Goal: Transaction & Acquisition: Book appointment/travel/reservation

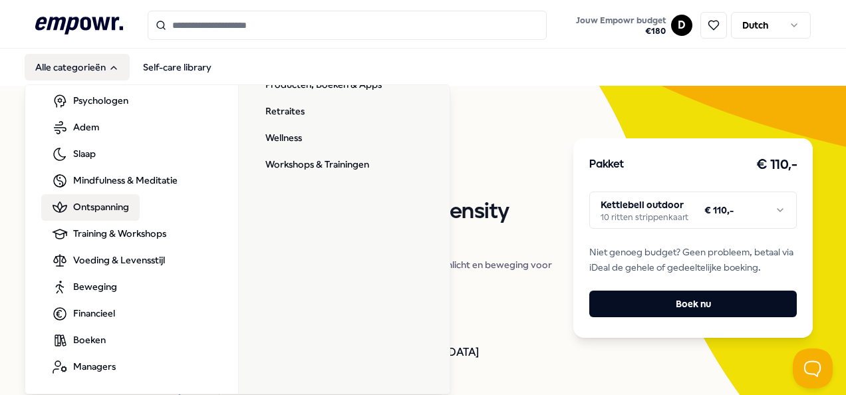
scroll to position [74, 0]
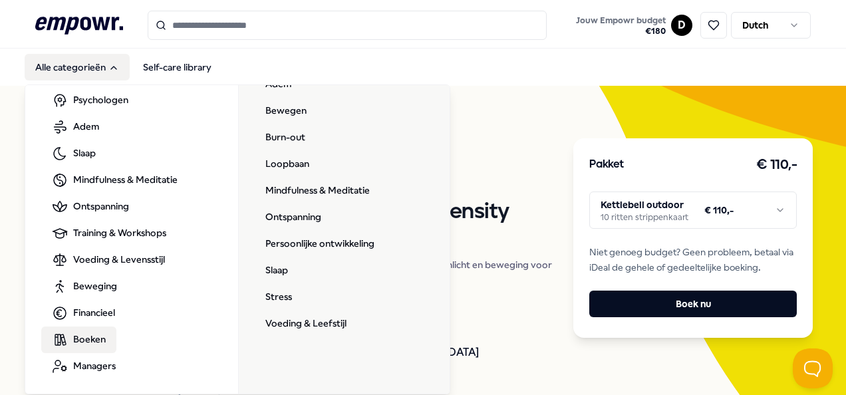
click at [89, 334] on span "Boeken" at bounding box center [89, 339] width 33 height 15
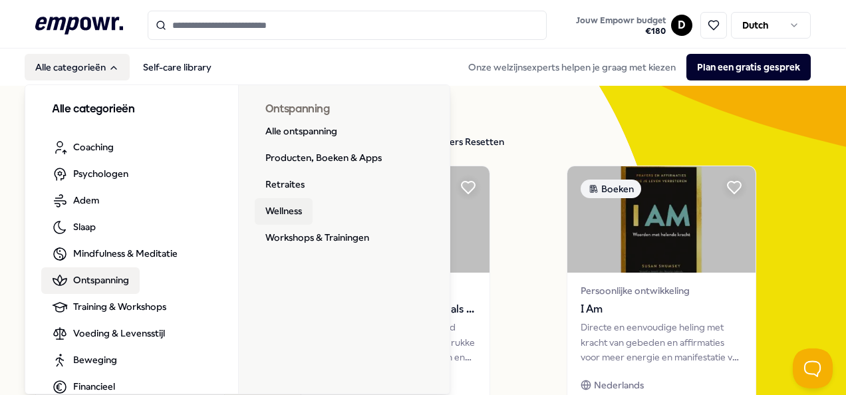
click at [282, 214] on link "Wellness" at bounding box center [284, 211] width 58 height 27
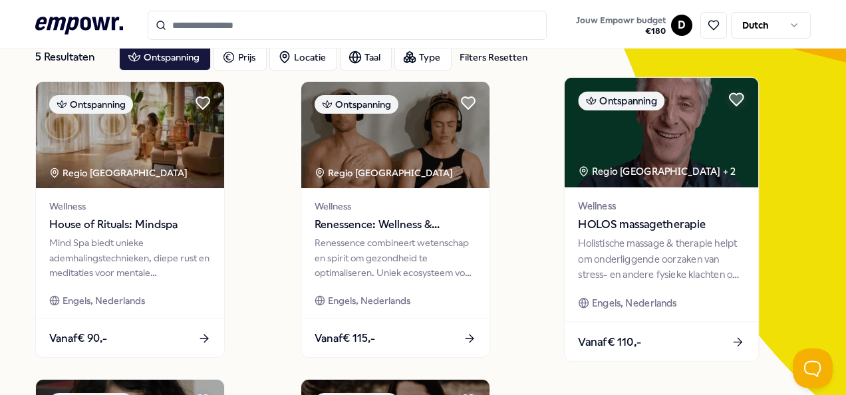
scroll to position [67, 0]
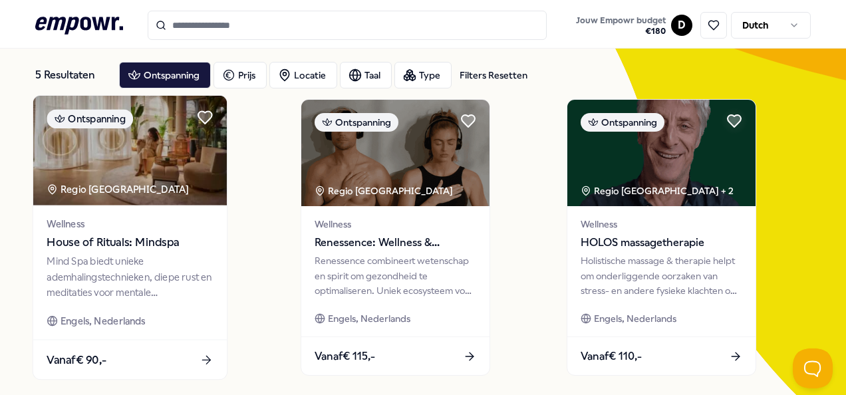
click at [122, 252] on span "House of Rituals: Mindspa" at bounding box center [130, 242] width 166 height 17
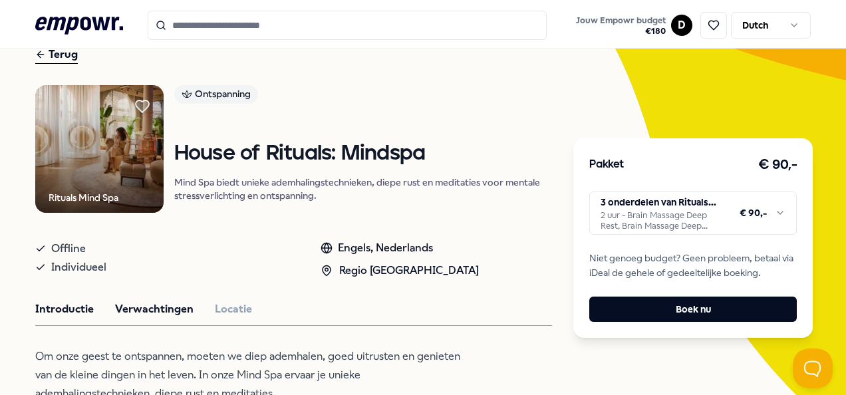
click at [165, 304] on button "Verwachtingen" at bounding box center [154, 309] width 79 height 17
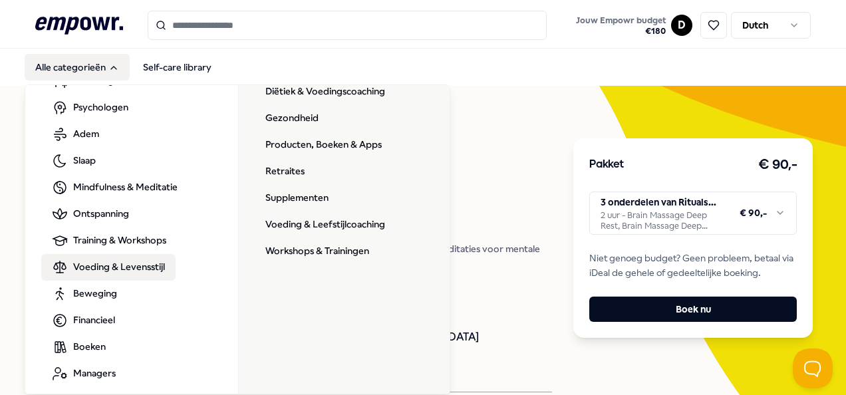
scroll to position [74, 0]
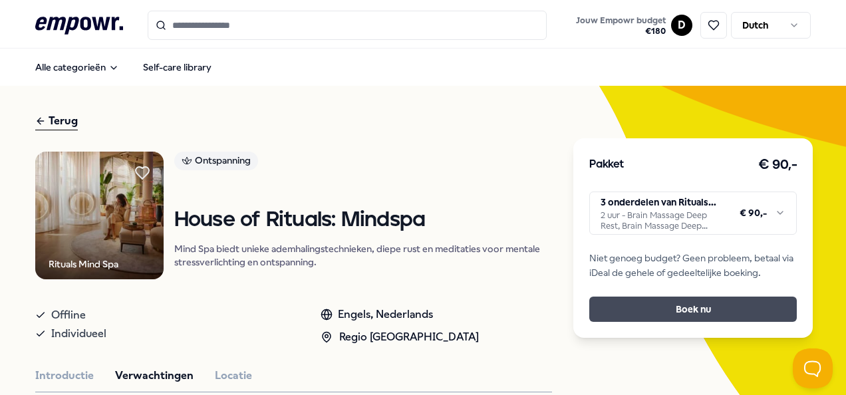
click at [689, 312] on button "Boek nu" at bounding box center [694, 309] width 208 height 25
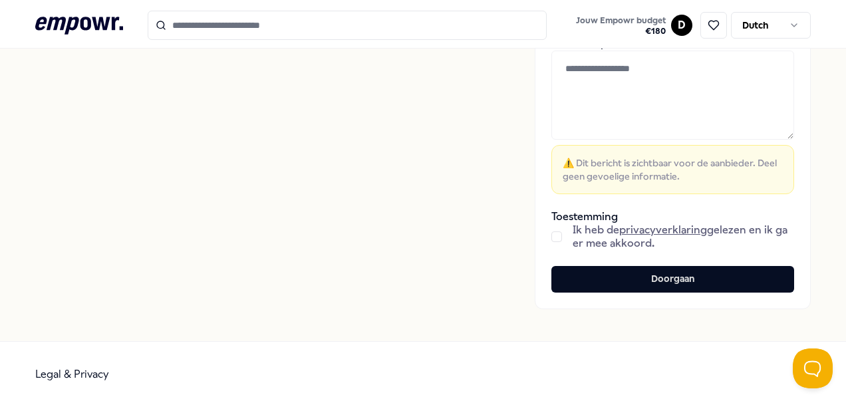
scroll to position [361, 0]
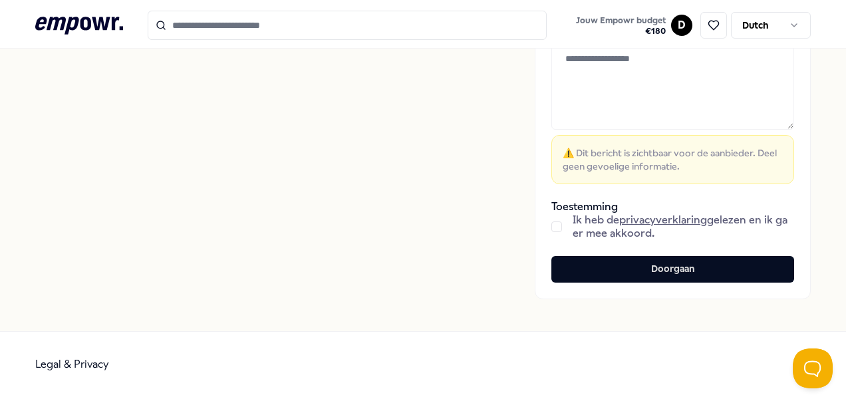
click at [552, 226] on button "button" at bounding box center [557, 227] width 11 height 11
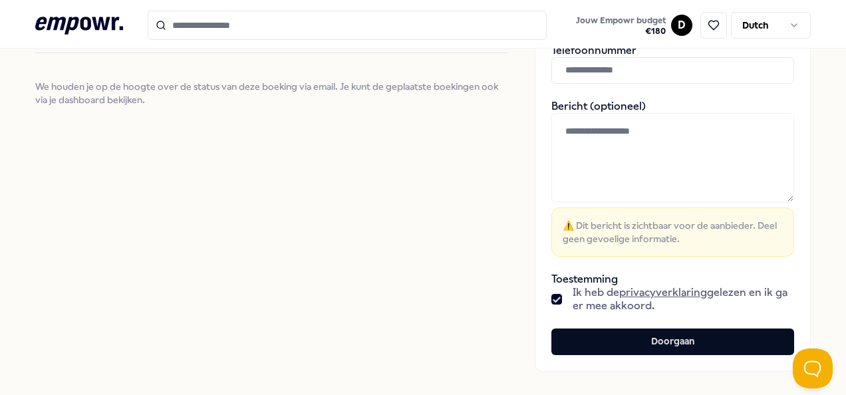
scroll to position [161, 0]
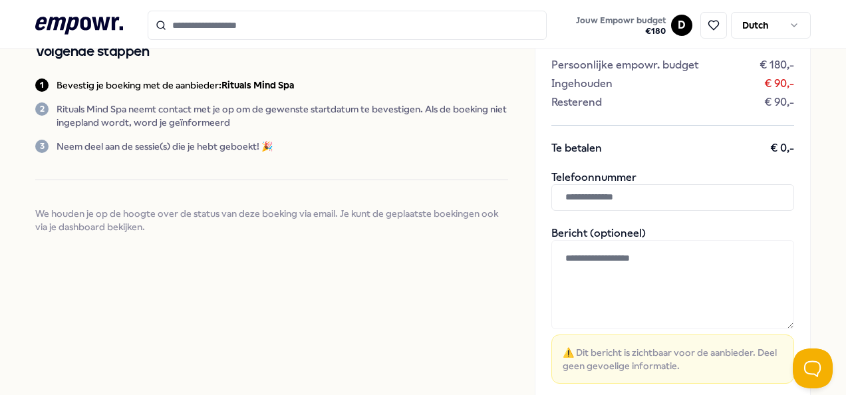
click at [595, 198] on input "text" at bounding box center [673, 197] width 243 height 27
type input "**********"
click at [606, 267] on textarea at bounding box center [673, 284] width 243 height 89
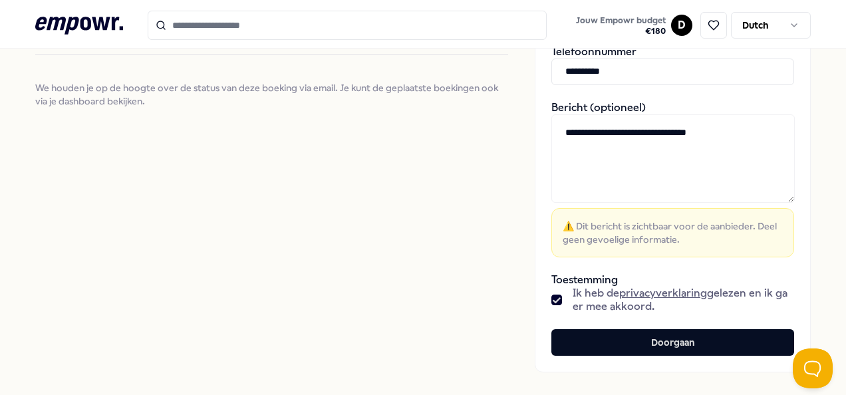
scroll to position [361, 0]
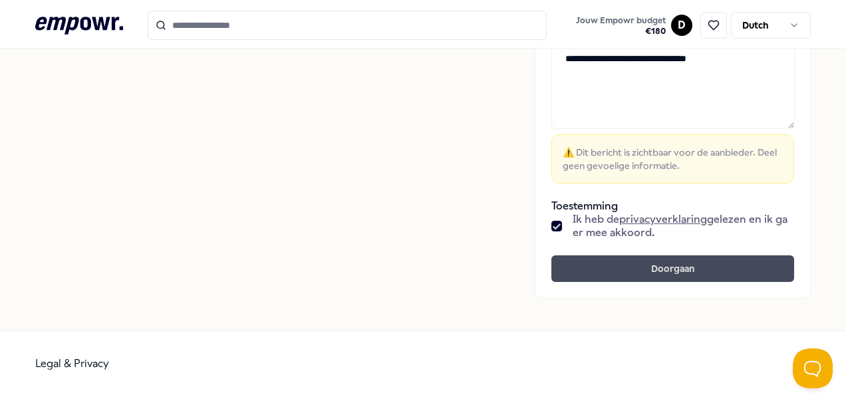
type textarea "**********"
click at [651, 273] on button "Doorgaan" at bounding box center [673, 269] width 243 height 27
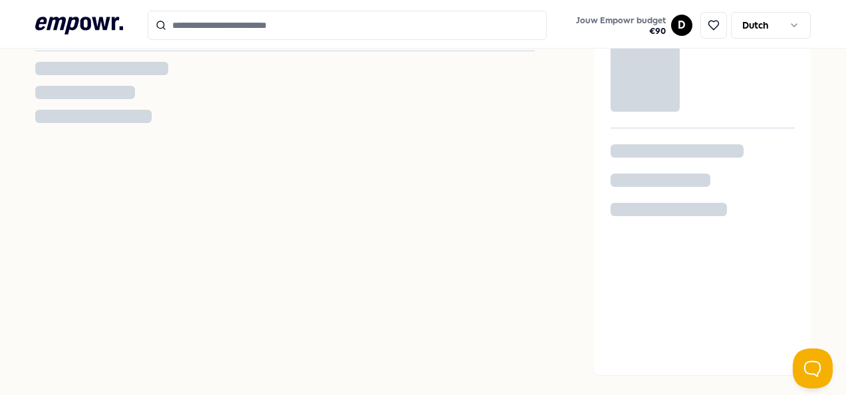
scroll to position [16, 0]
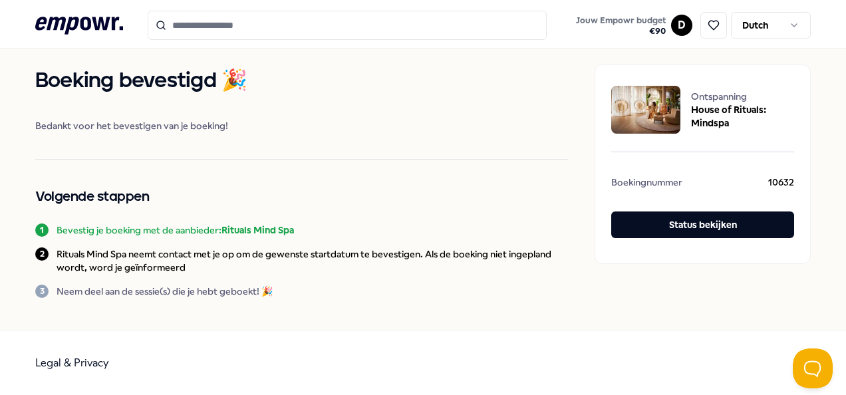
click at [69, 23] on icon at bounding box center [79, 25] width 88 height 17
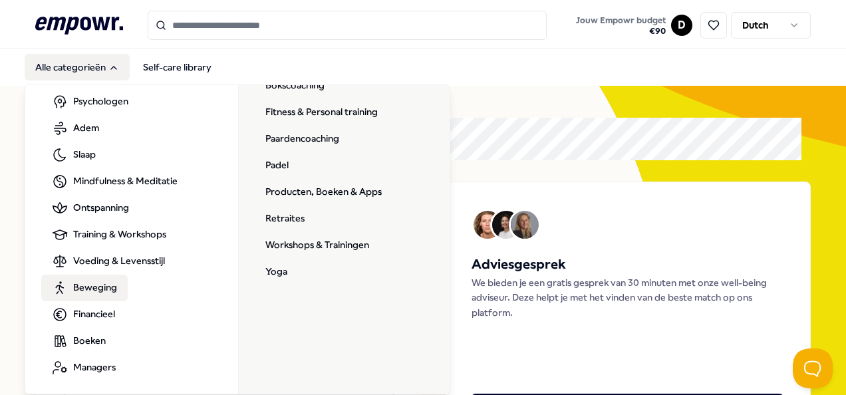
scroll to position [74, 0]
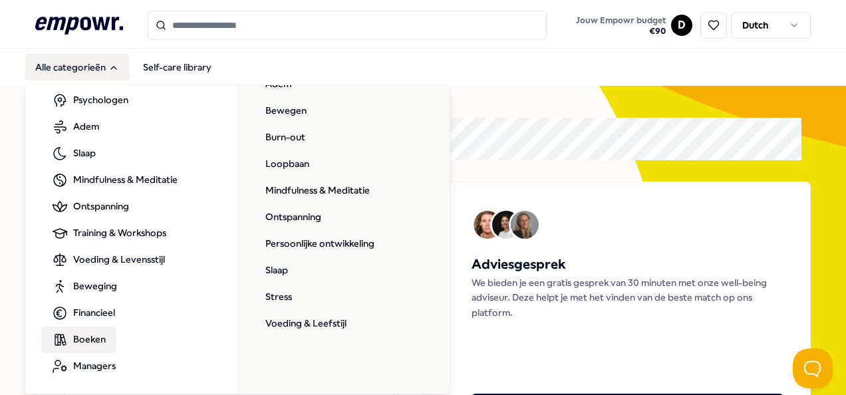
click at [95, 338] on span "Boeken" at bounding box center [89, 339] width 33 height 15
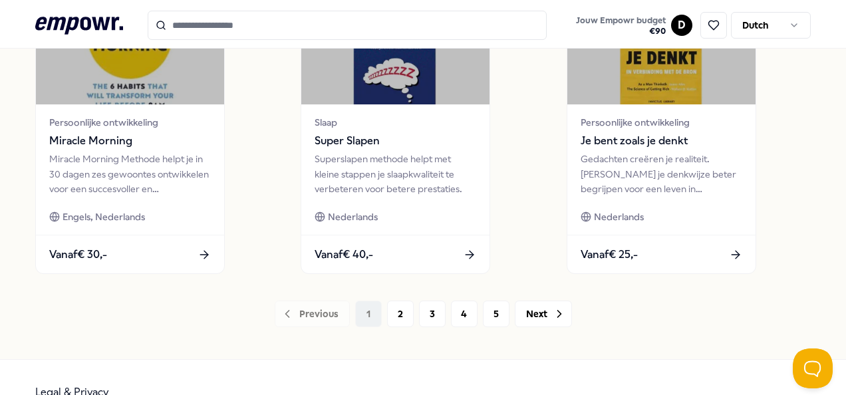
scroll to position [1065, 0]
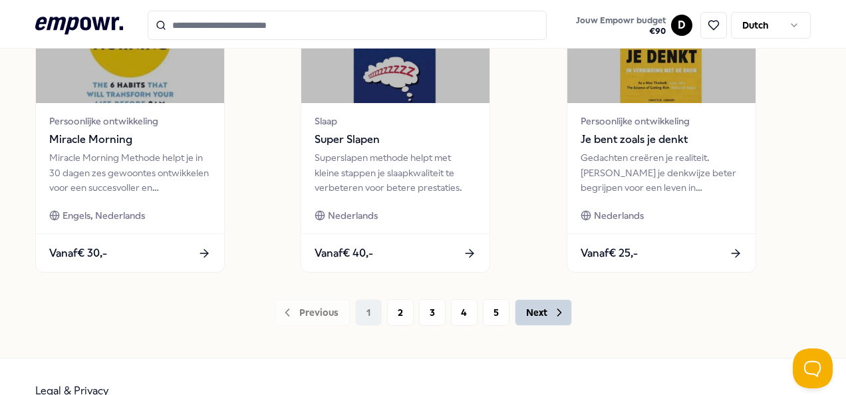
click at [530, 315] on button "Next" at bounding box center [543, 312] width 57 height 27
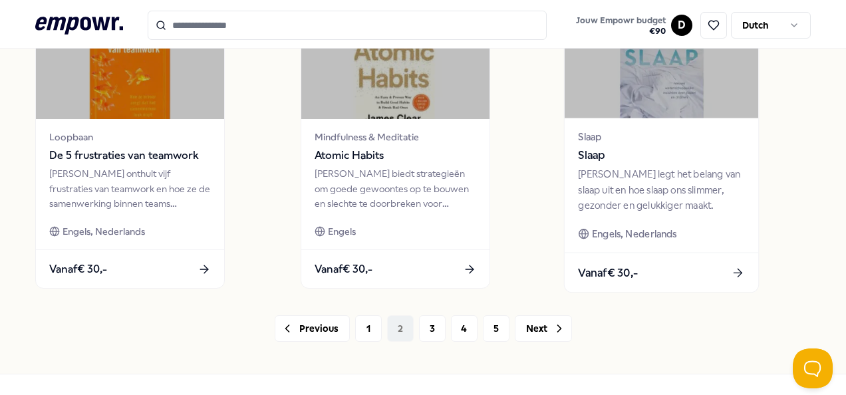
scroll to position [1092, 0]
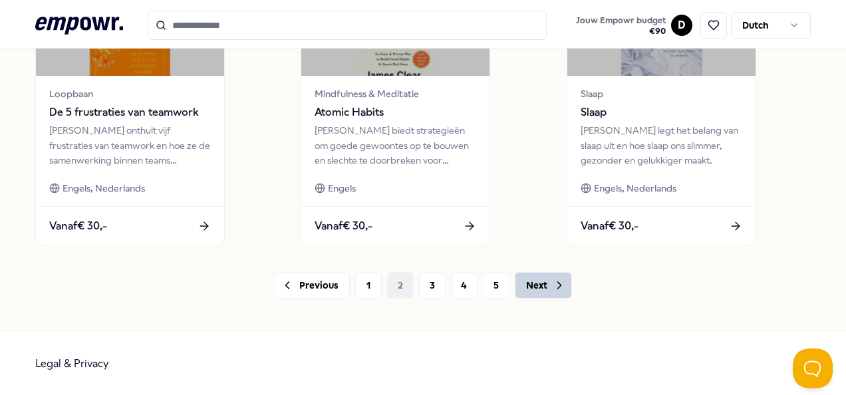
click at [540, 290] on button "Next" at bounding box center [543, 285] width 57 height 27
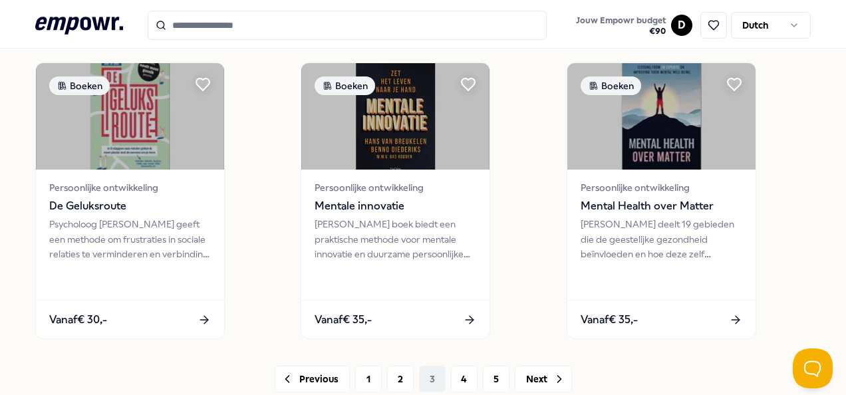
scroll to position [1065, 0]
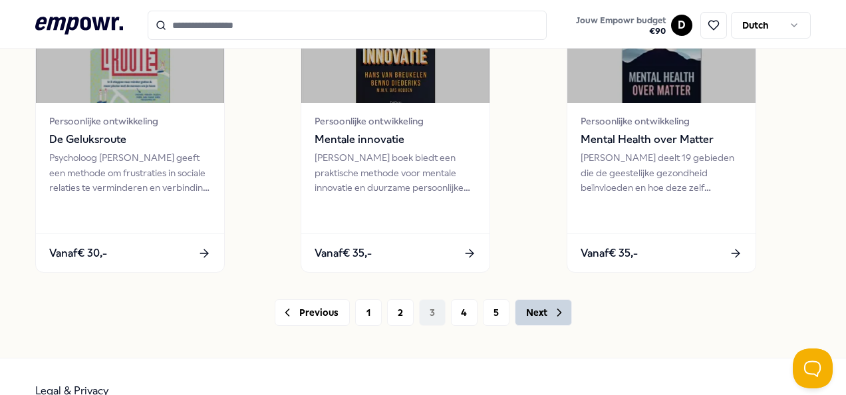
click at [553, 313] on icon at bounding box center [559, 312] width 13 height 13
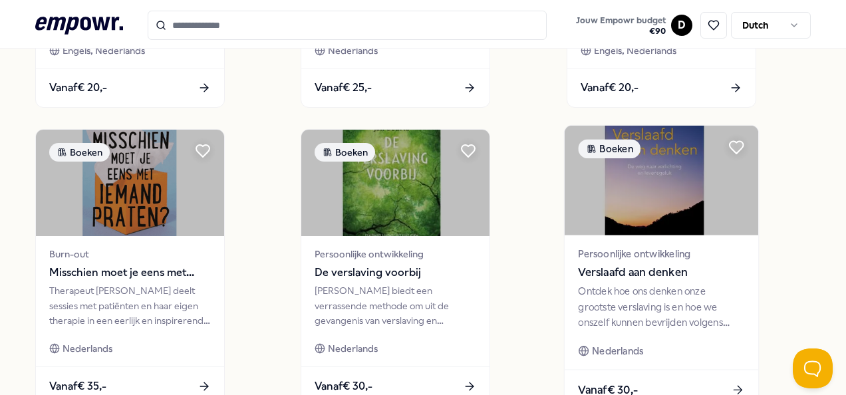
scroll to position [1092, 0]
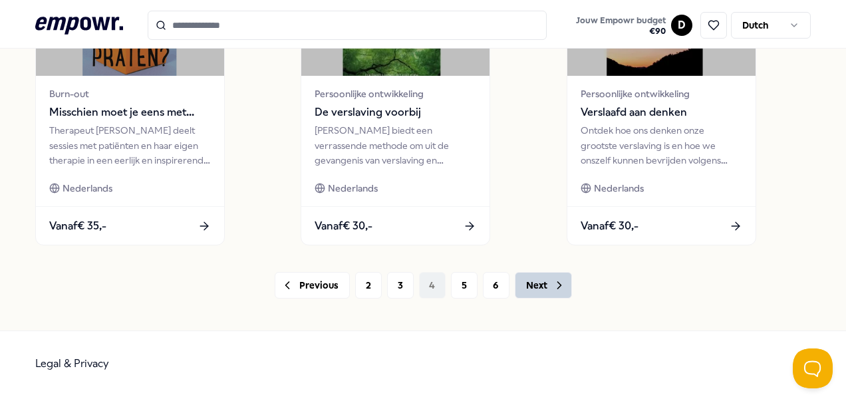
click at [556, 290] on icon at bounding box center [559, 285] width 13 height 13
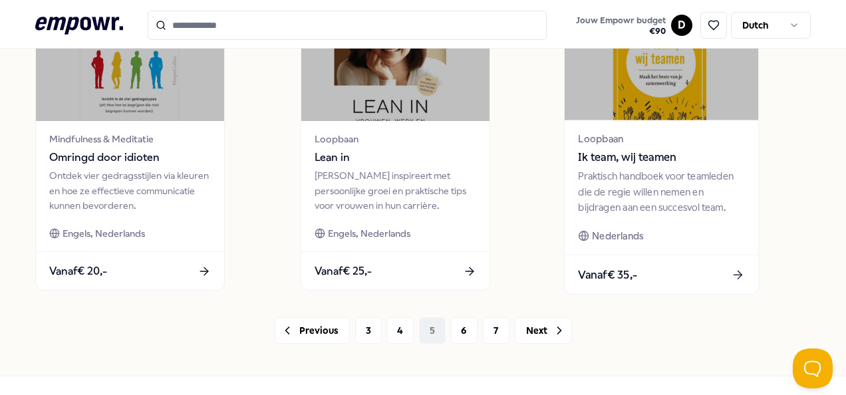
scroll to position [1092, 0]
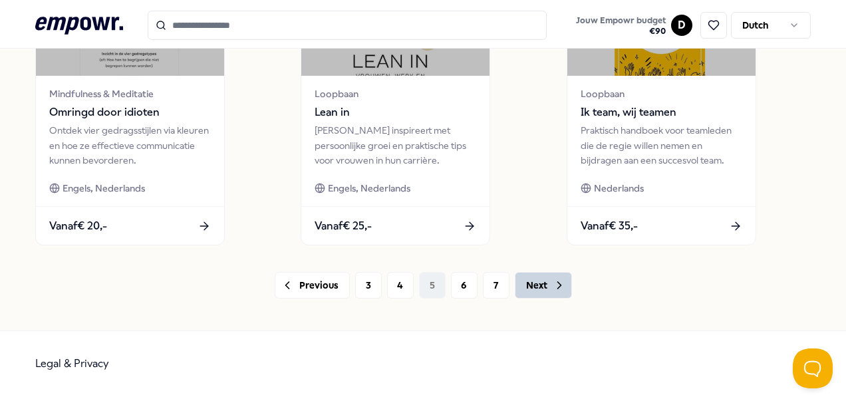
click at [544, 285] on button "Next" at bounding box center [543, 285] width 57 height 27
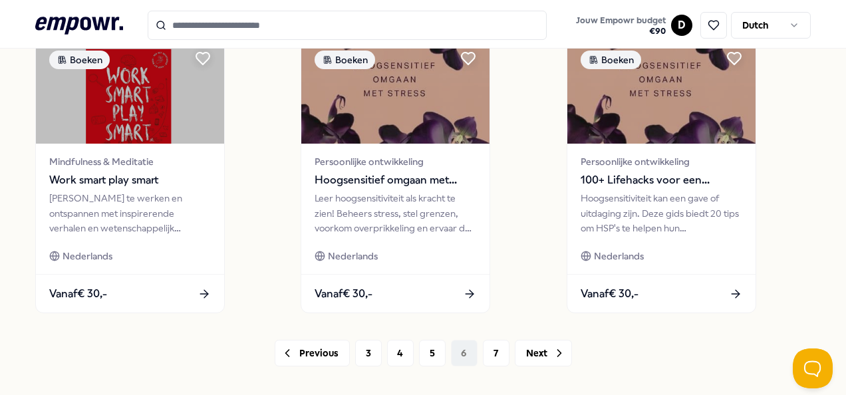
scroll to position [1092, 0]
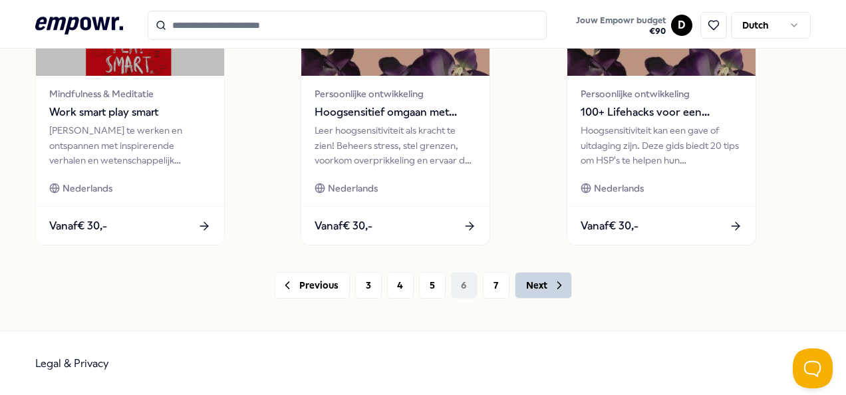
click at [534, 288] on button "Next" at bounding box center [543, 285] width 57 height 27
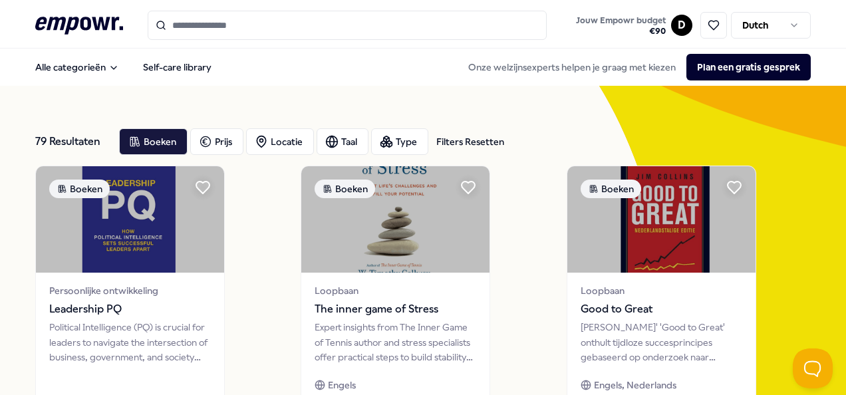
click at [66, 16] on icon ".empowr-logo_svg__cls-1{fill:#03032f}" at bounding box center [79, 25] width 88 height 25
